Goal: Navigation & Orientation: Find specific page/section

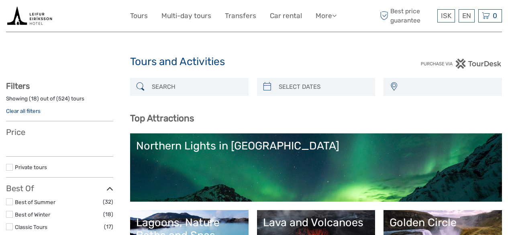
select select
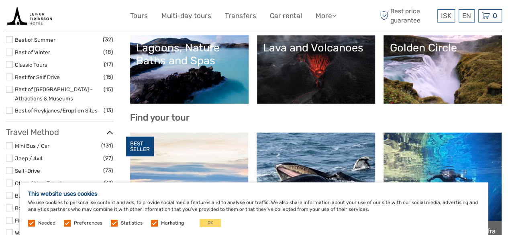
scroll to position [183, 0]
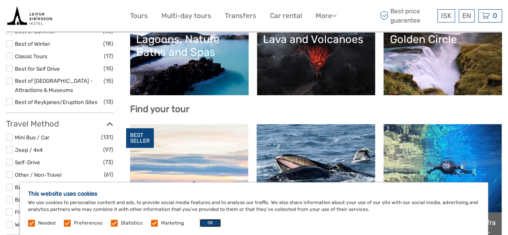
click at [206, 224] on button "OK" at bounding box center [209, 223] width 21 height 8
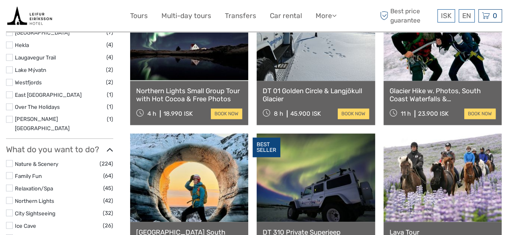
scroll to position [0, 0]
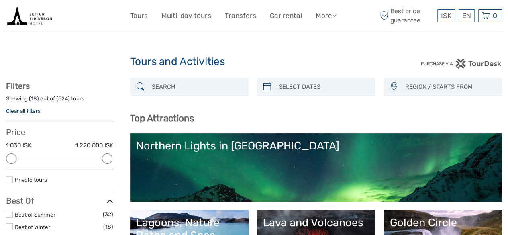
click at [36, 14] on img at bounding box center [29, 16] width 47 height 20
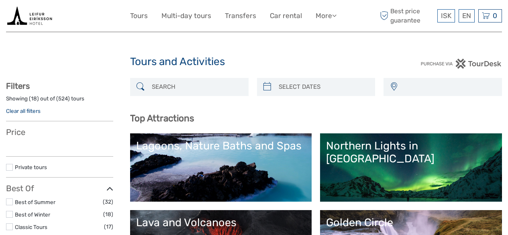
select select
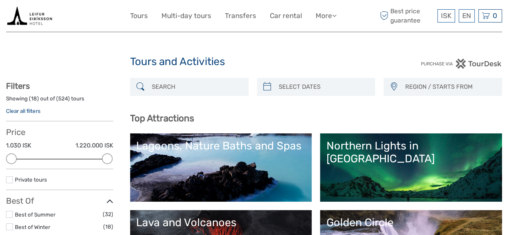
click at [35, 15] on img at bounding box center [29, 16] width 47 height 20
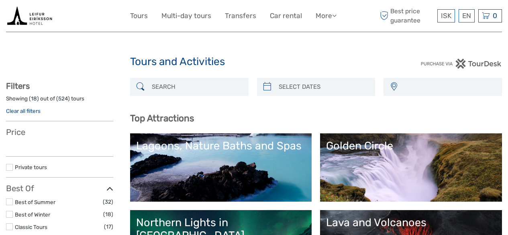
select select
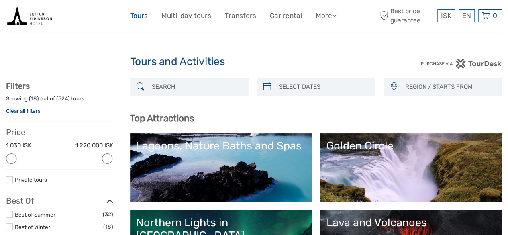
click at [140, 15] on link "Tours" at bounding box center [139, 16] width 18 height 12
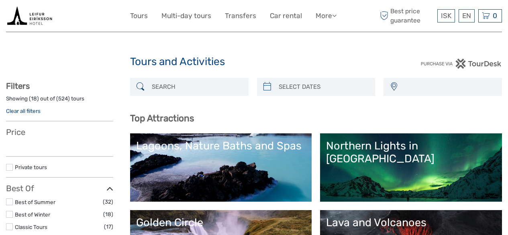
select select
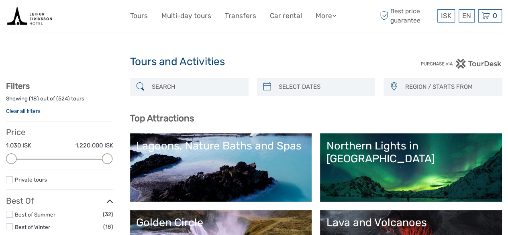
click at [112, 13] on div at bounding box center [68, 16] width 124 height 20
click at [404, 14] on span "Best price guarantee" at bounding box center [406, 16] width 57 height 18
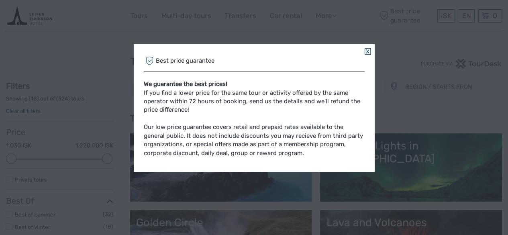
click at [364, 54] on link at bounding box center [367, 51] width 6 height 6
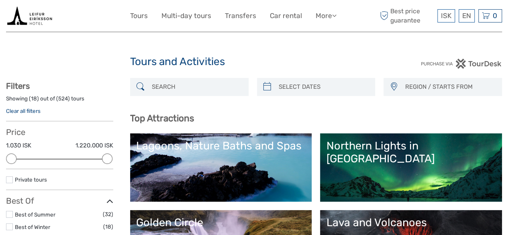
click at [38, 15] on img at bounding box center [29, 16] width 47 height 20
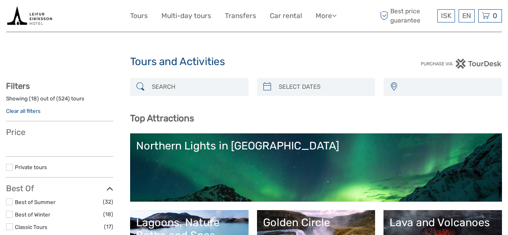
select select
